Goal: Task Accomplishment & Management: Use online tool/utility

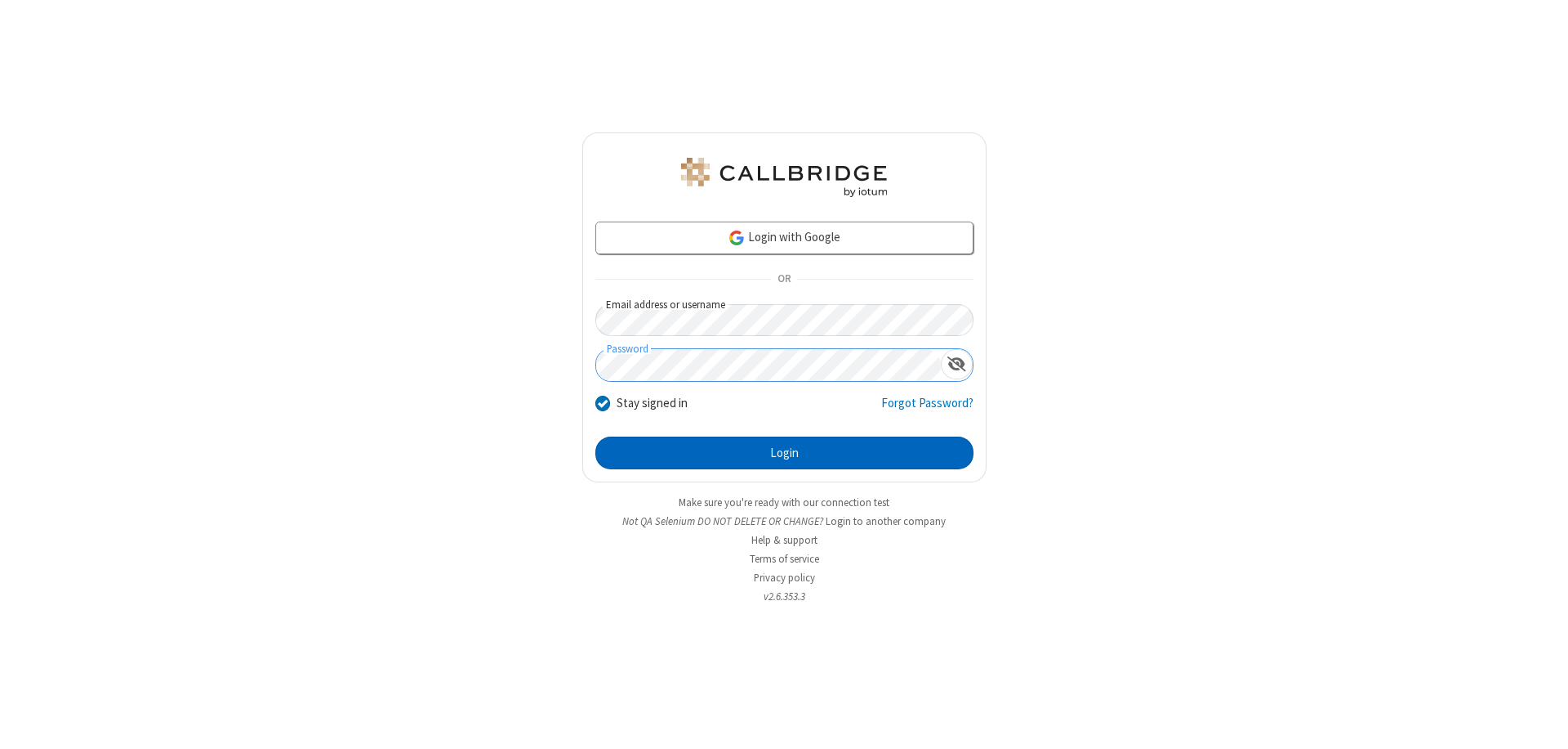
click at [784, 453] on button "Login" at bounding box center [784, 452] width 379 height 33
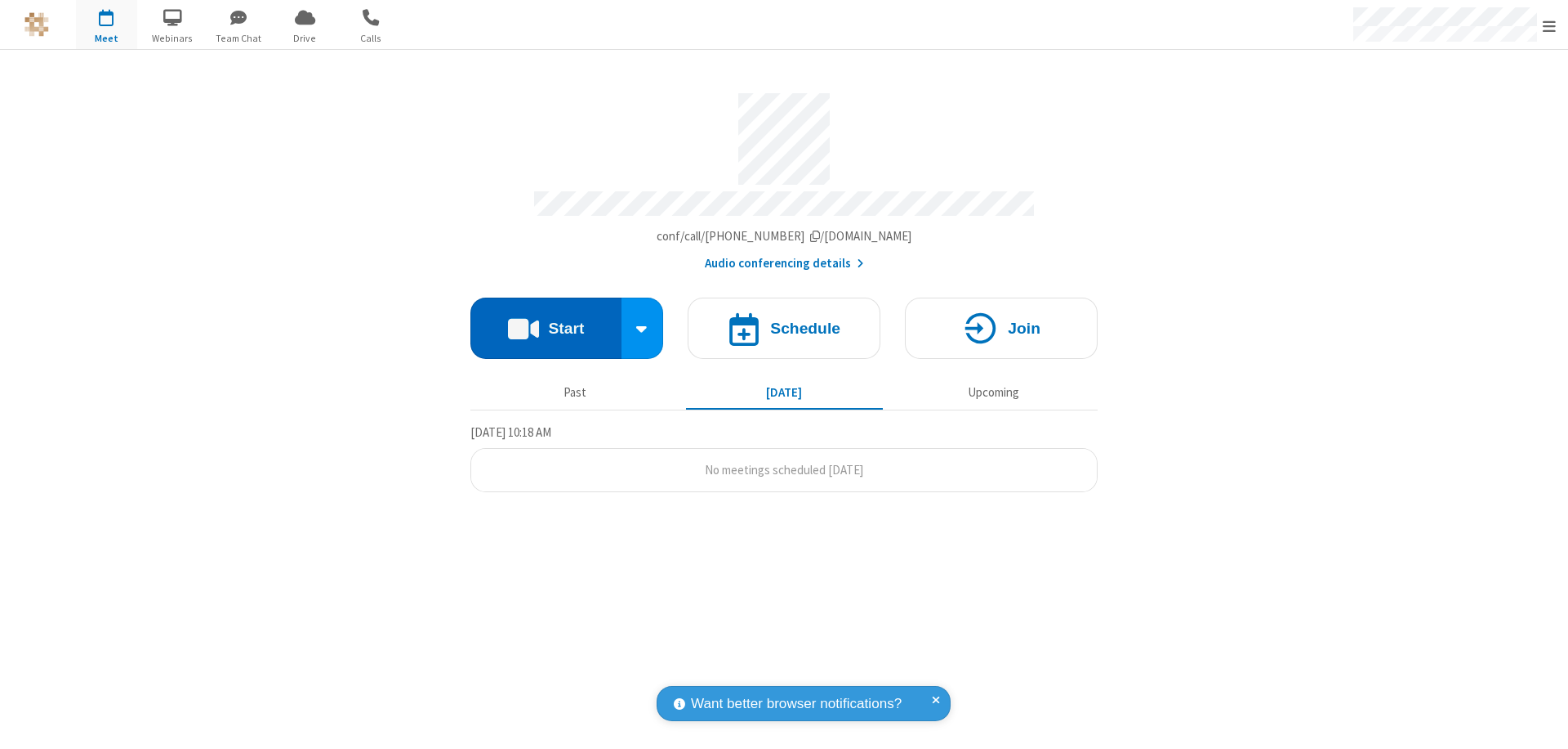
click at [546, 320] on button "Start" at bounding box center [546, 328] width 151 height 61
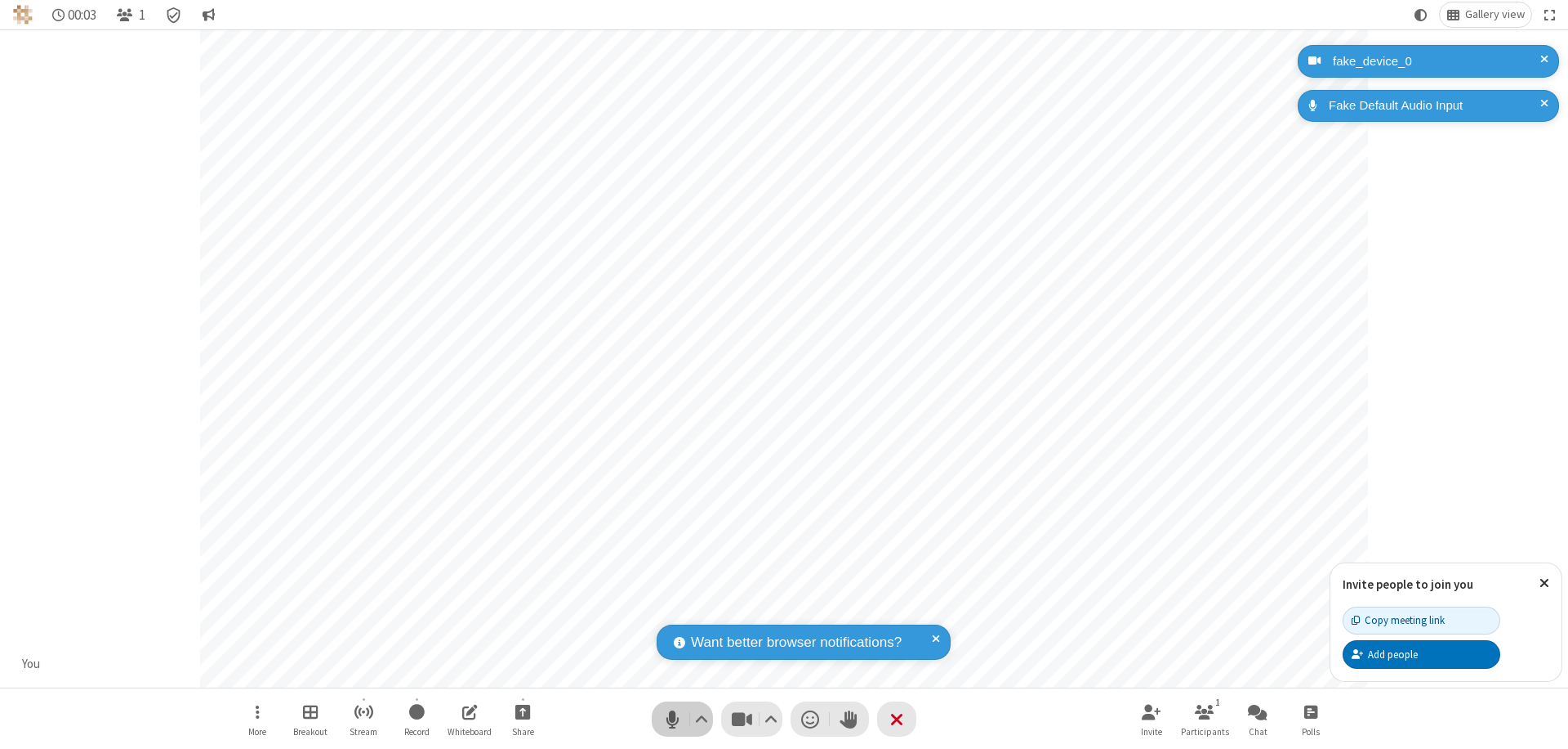
click at [672, 718] on span "Mute (⌘+Shift+A)" at bounding box center [672, 718] width 24 height 23
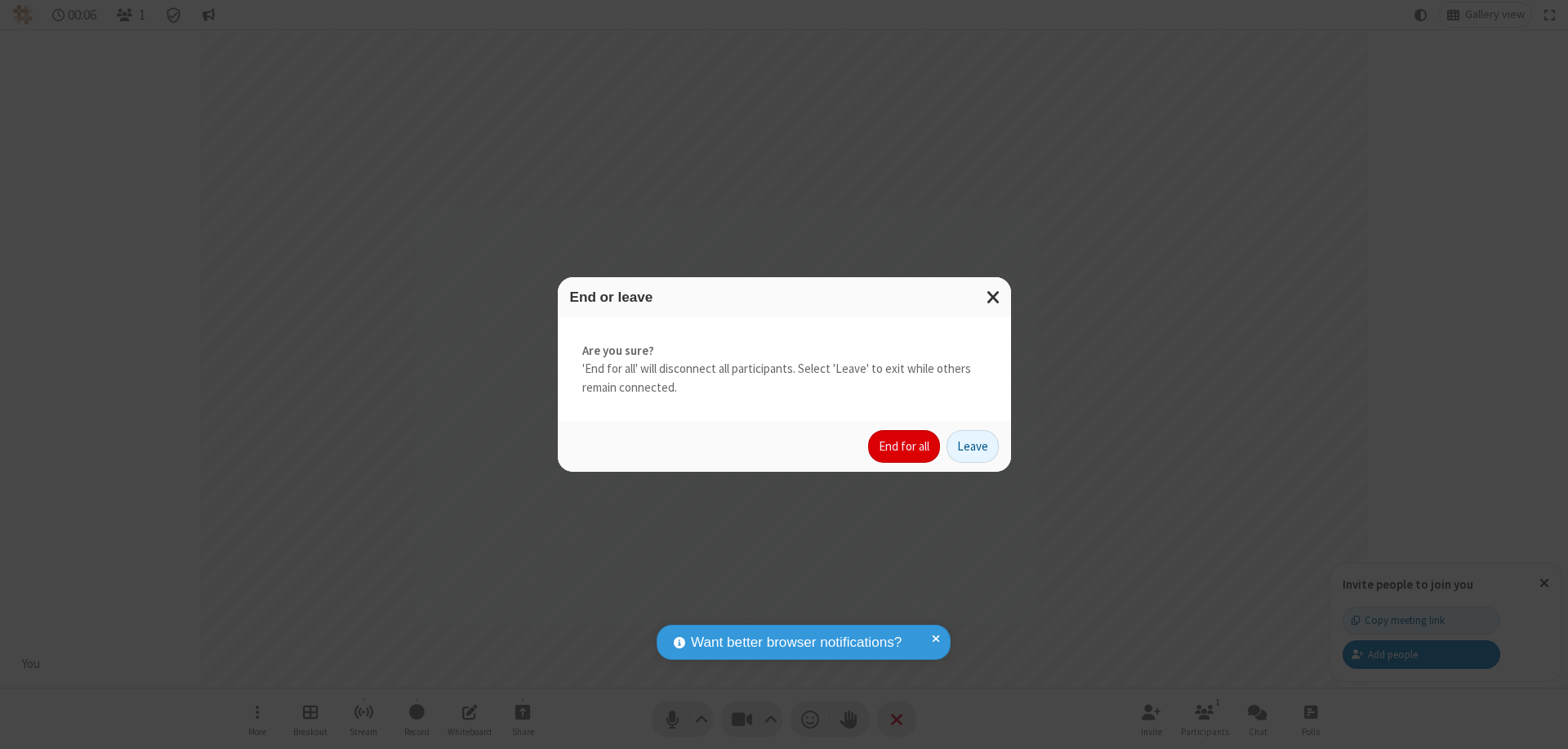
click at [905, 447] on button "End for all" at bounding box center [904, 446] width 72 height 33
